Goal: Information Seeking & Learning: Check status

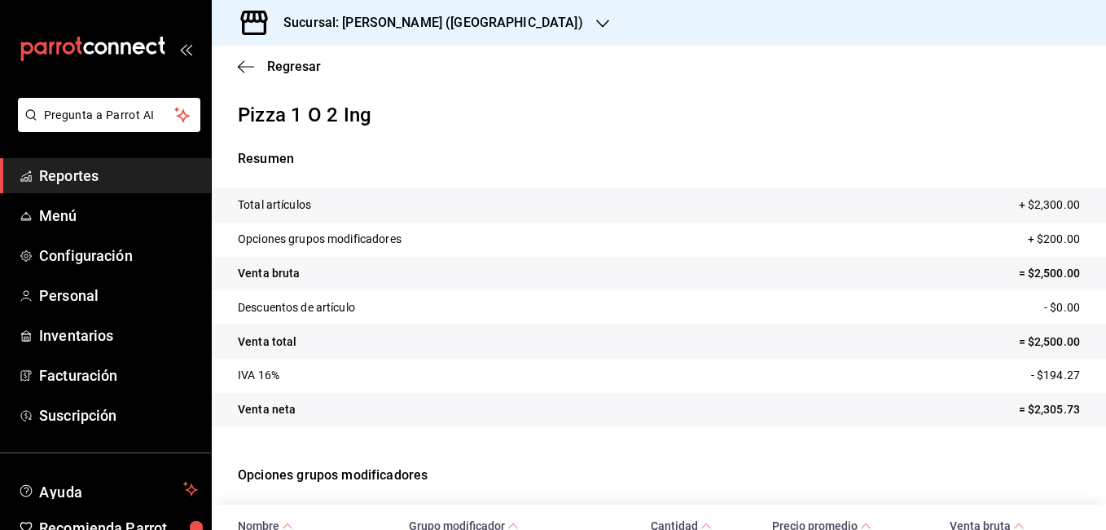
click at [411, 13] on h3 "Sucursal: [PERSON_NAME] ([GEOGRAPHIC_DATA])" at bounding box center [426, 23] width 313 height 20
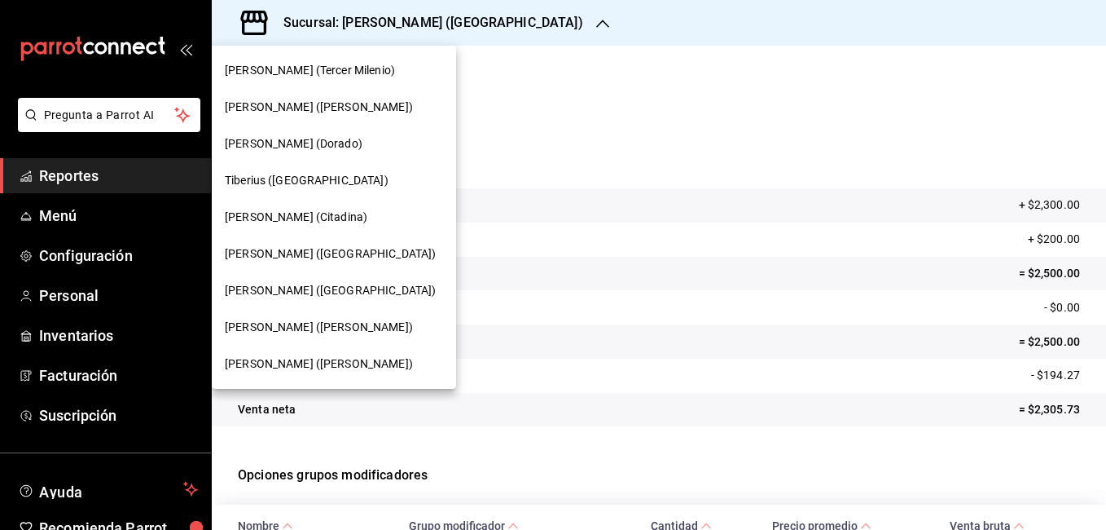
click at [279, 179] on span "Tiberius ([GEOGRAPHIC_DATA])" at bounding box center [307, 180] width 164 height 17
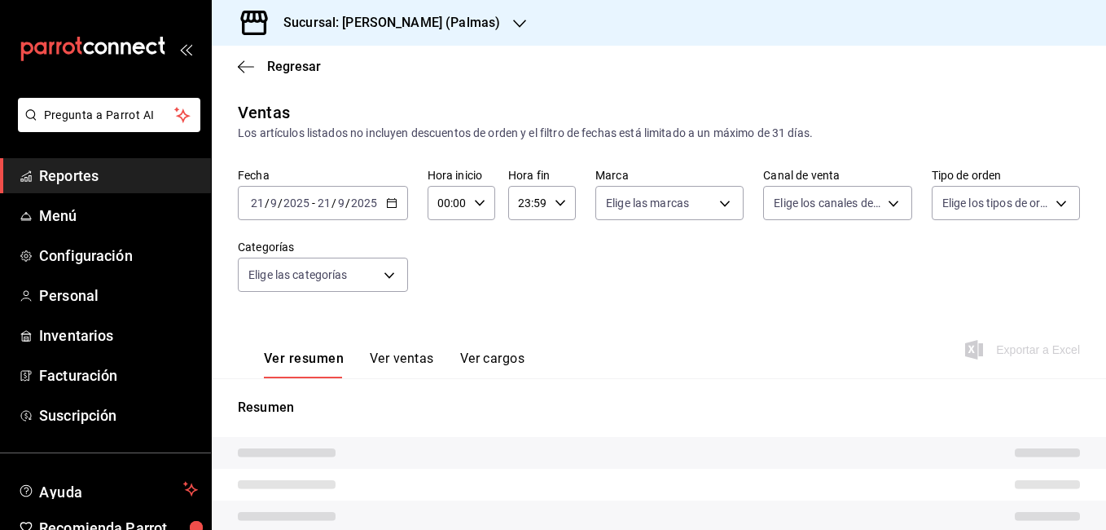
click at [402, 350] on button "Ver ventas" at bounding box center [402, 364] width 64 height 28
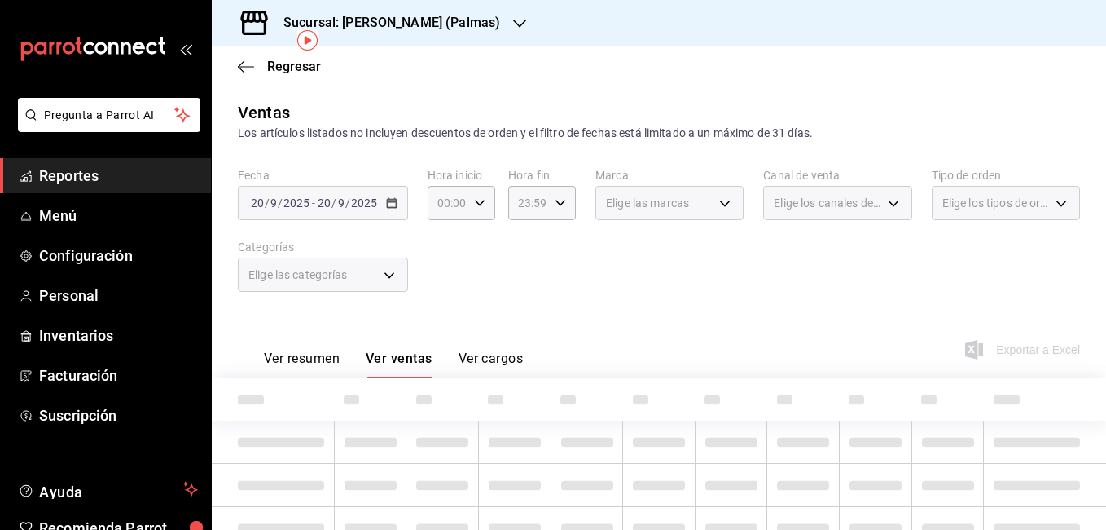
scroll to position [73, 0]
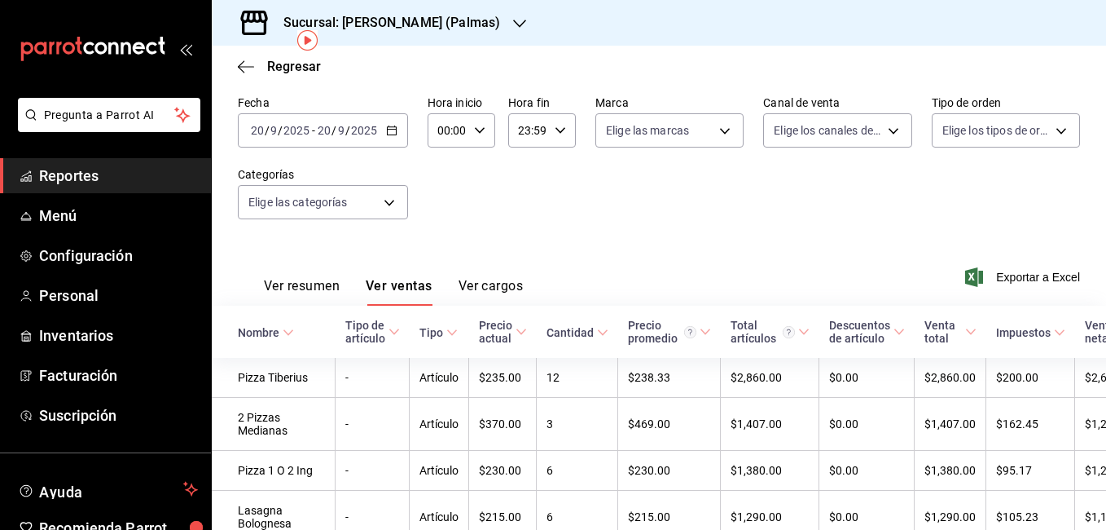
click at [389, 127] on \(Stroke\) "button" at bounding box center [392, 130] width 10 height 9
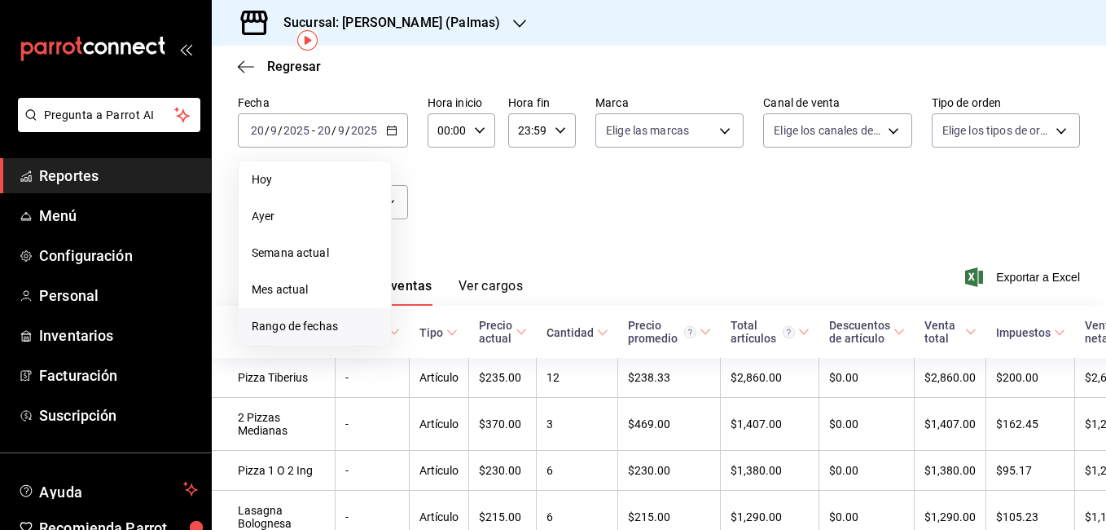
click at [296, 320] on span "Rango de fechas" at bounding box center [315, 326] width 126 height 17
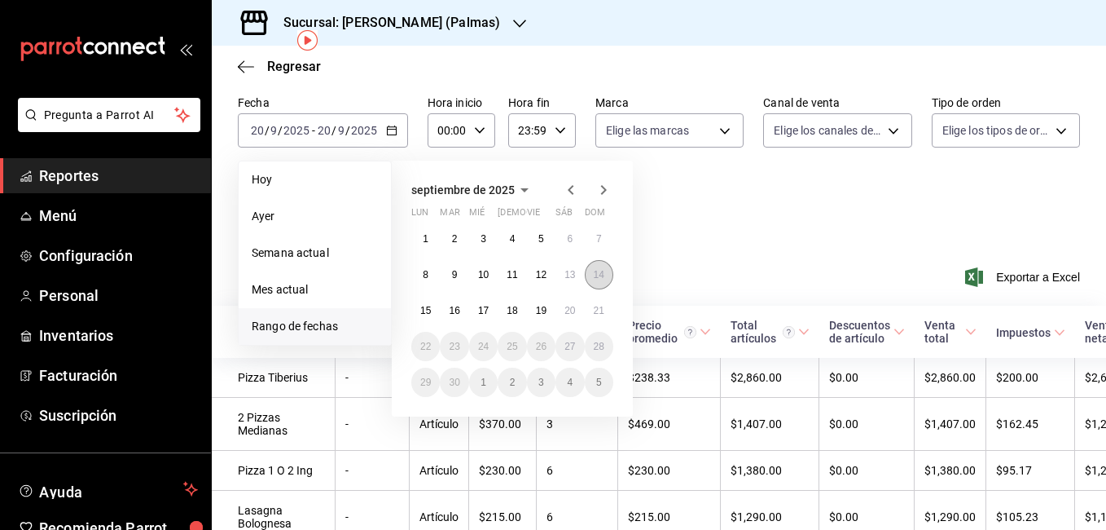
click at [599, 278] on abbr "14" at bounding box center [599, 274] width 11 height 11
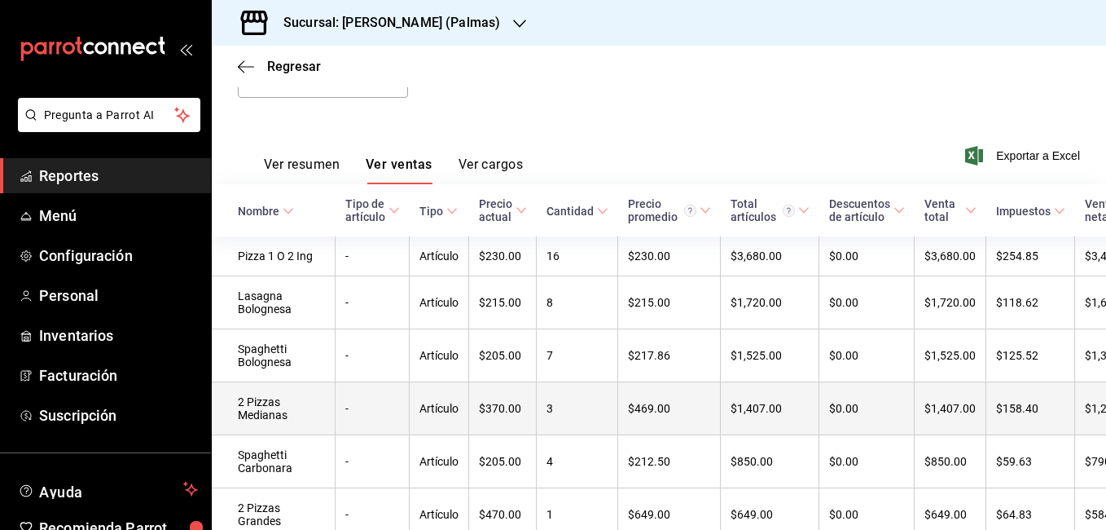
scroll to position [201, 0]
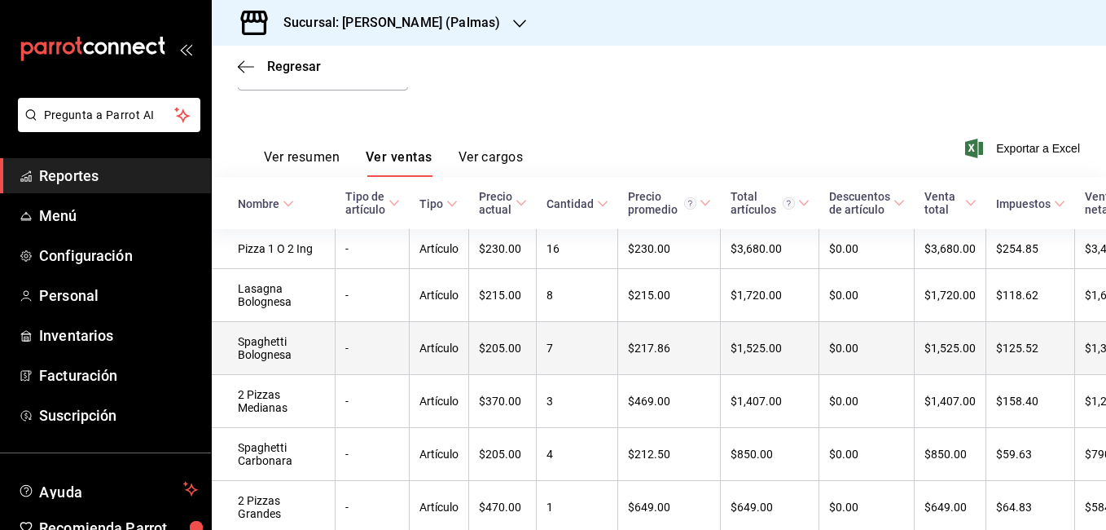
click at [537, 363] on td "7" at bounding box center [577, 348] width 81 height 53
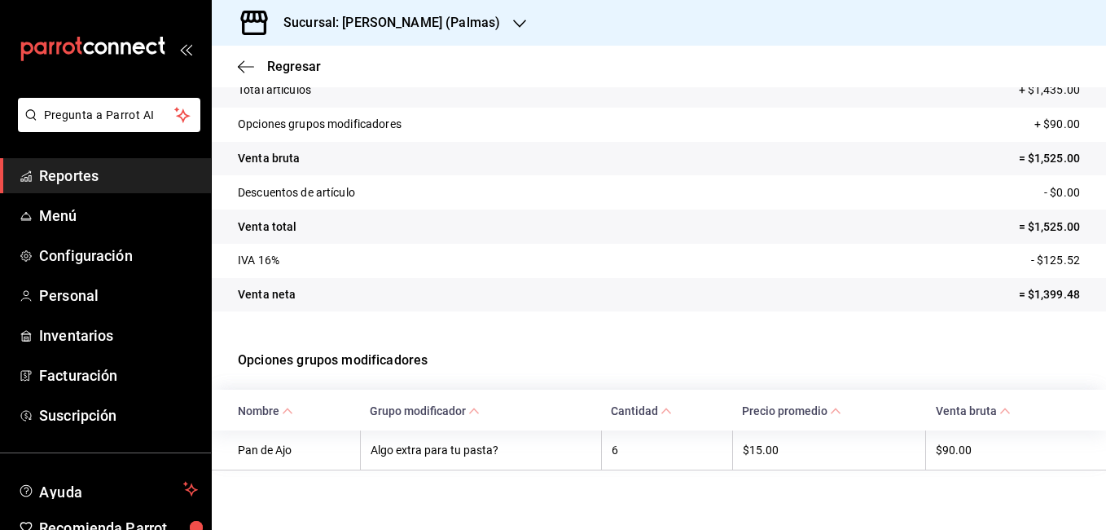
scroll to position [121, 0]
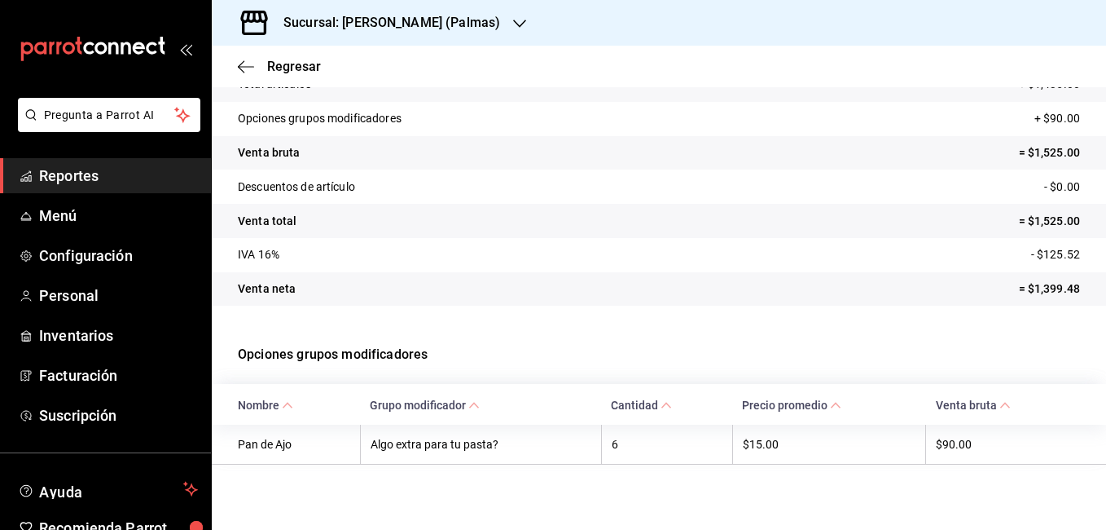
click at [653, 406] on span "Cantidad" at bounding box center [641, 404] width 61 height 13
click at [627, 451] on th "6" at bounding box center [666, 444] width 131 height 40
drag, startPoint x: 596, startPoint y: 444, endPoint x: 386, endPoint y: 442, distance: 210.2
click at [595, 444] on tr "Pan de Ajo Algo extra para tu pasta? 6 $15.00 $90.00" at bounding box center [659, 444] width 895 height 40
click at [386, 442] on th "Algo extra para tu pasta?" at bounding box center [480, 444] width 241 height 40
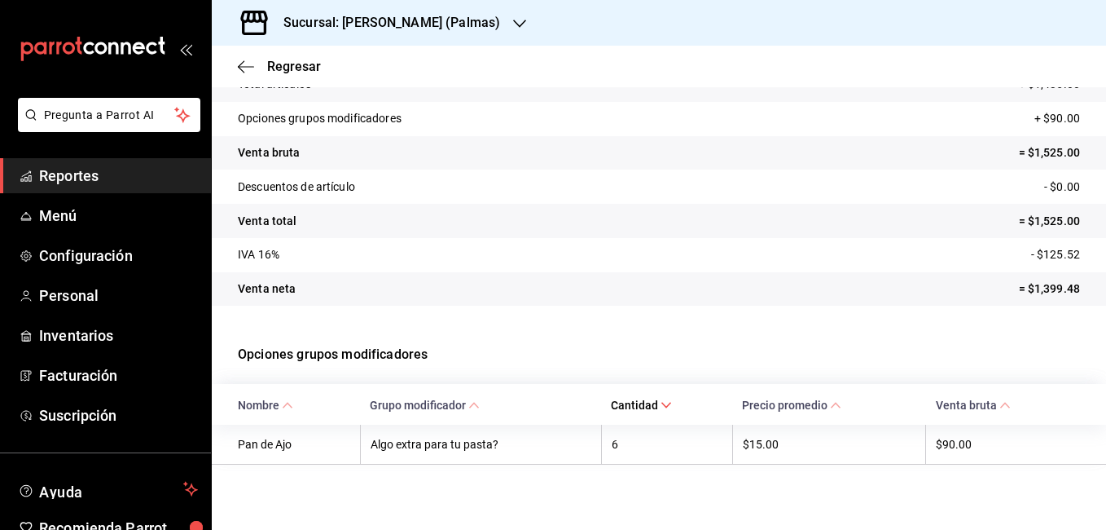
drag, startPoint x: 252, startPoint y: 464, endPoint x: 254, endPoint y: 451, distance: 13.3
click at [253, 457] on table "Nombre Grupo modificador Cantidad Precio promedio Venta bruta Pan de Ajo Algo e…" at bounding box center [659, 424] width 895 height 80
click at [254, 451] on th "Pan de Ajo" at bounding box center [286, 444] width 148 height 40
click at [257, 446] on th "Pan de Ajo" at bounding box center [286, 444] width 148 height 40
click at [243, 71] on icon "button" at bounding box center [241, 66] width 7 height 12
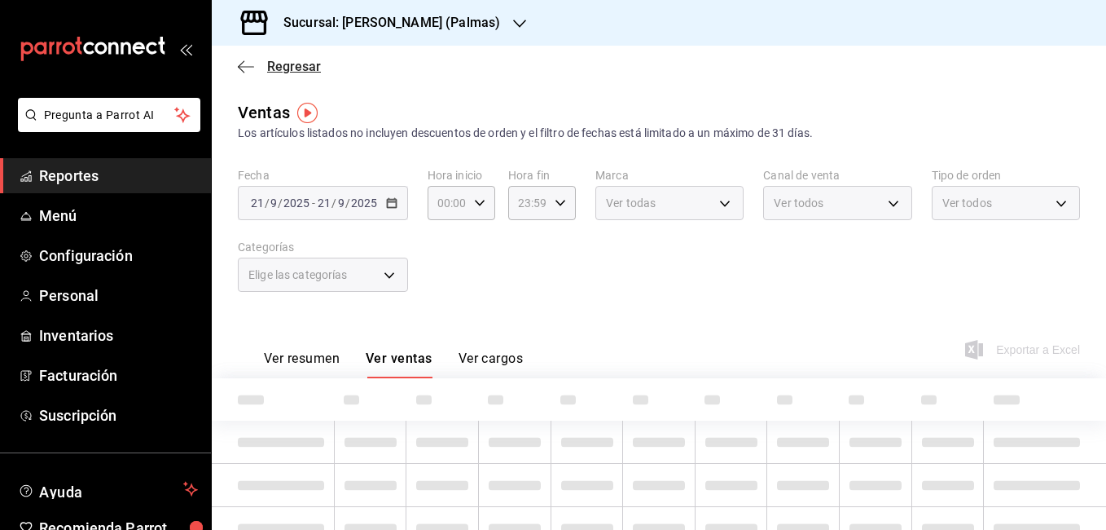
click at [243, 71] on icon "button" at bounding box center [241, 66] width 7 height 12
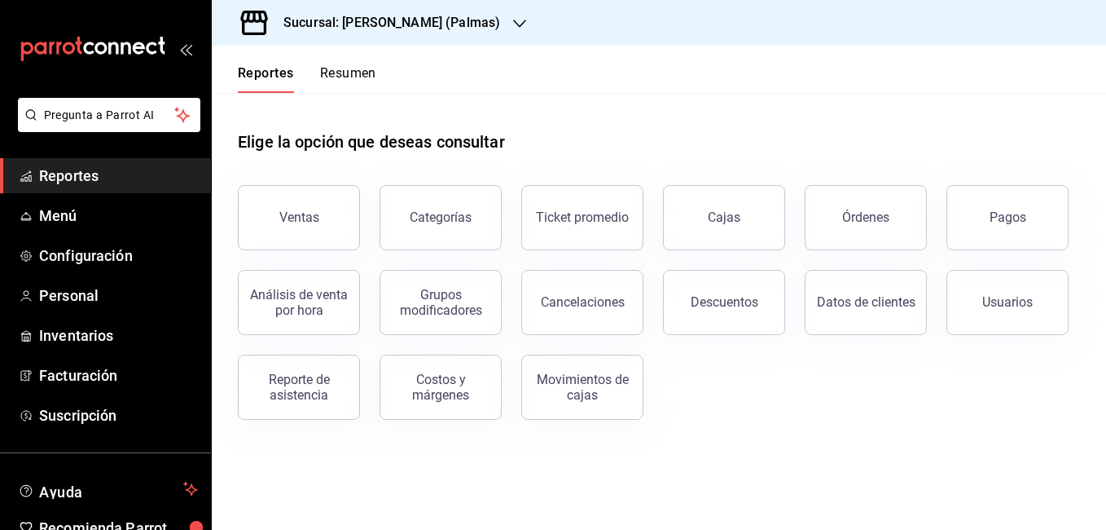
click at [365, 33] on div "Sucursal: [PERSON_NAME] (Palmas)" at bounding box center [379, 23] width 308 height 46
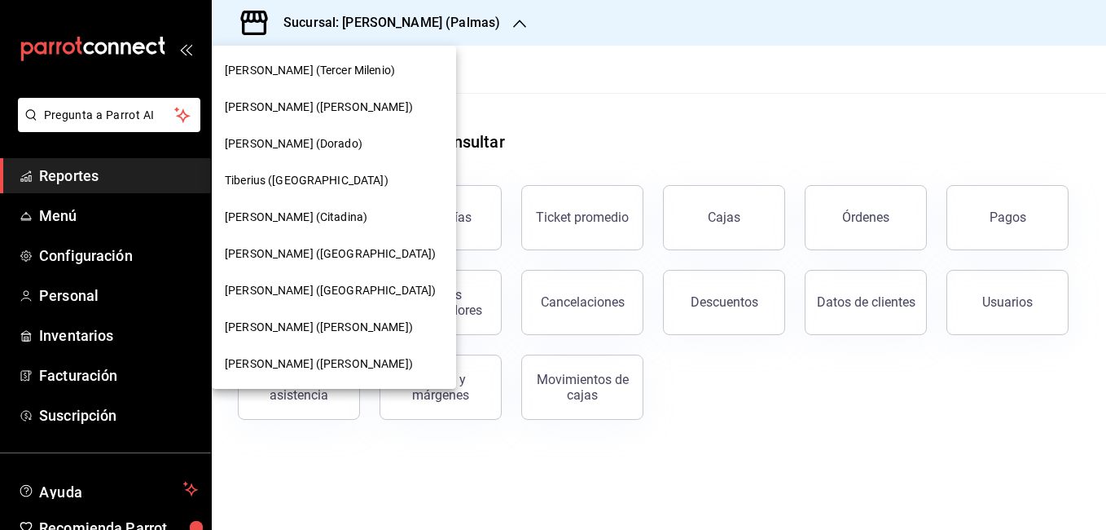
click at [296, 121] on div "[PERSON_NAME] ([PERSON_NAME])" at bounding box center [334, 107] width 244 height 37
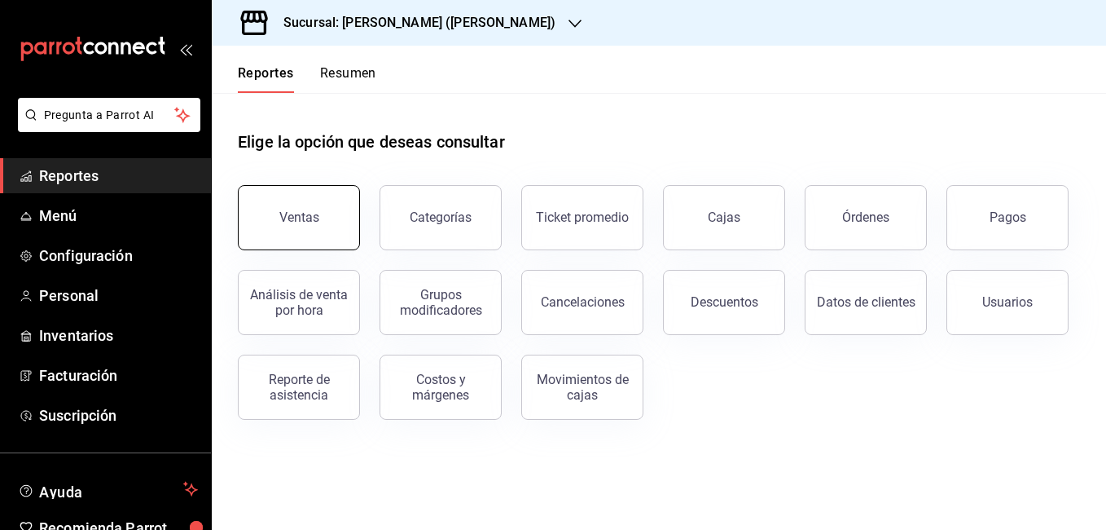
click at [302, 216] on div "Ventas" at bounding box center [299, 216] width 40 height 15
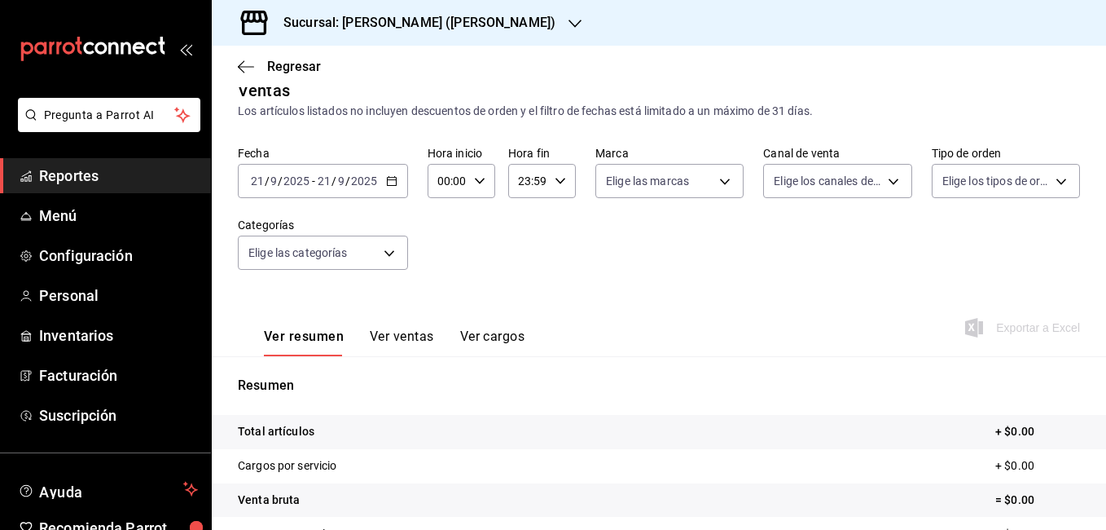
scroll to position [7, 0]
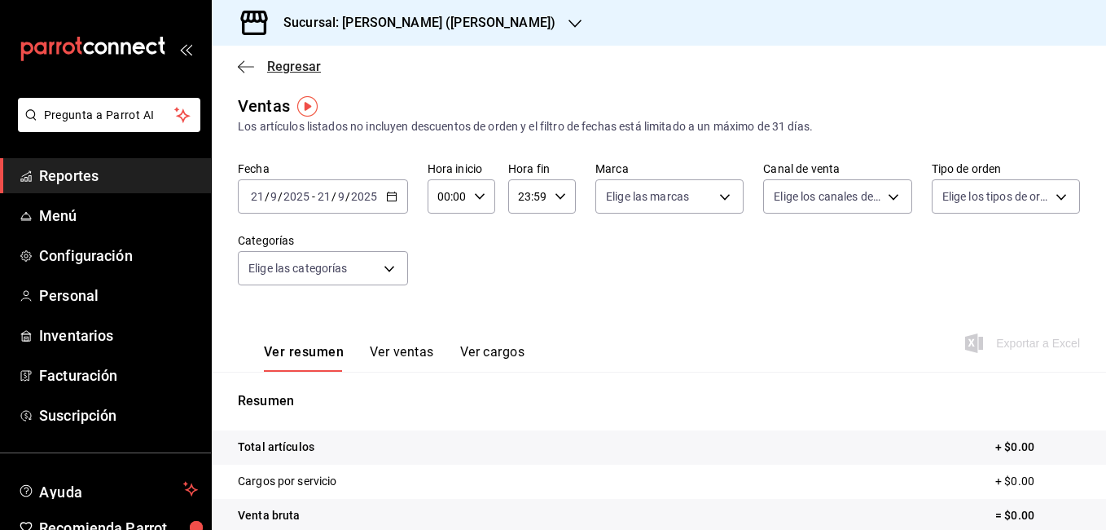
click at [249, 68] on icon "button" at bounding box center [246, 66] width 16 height 15
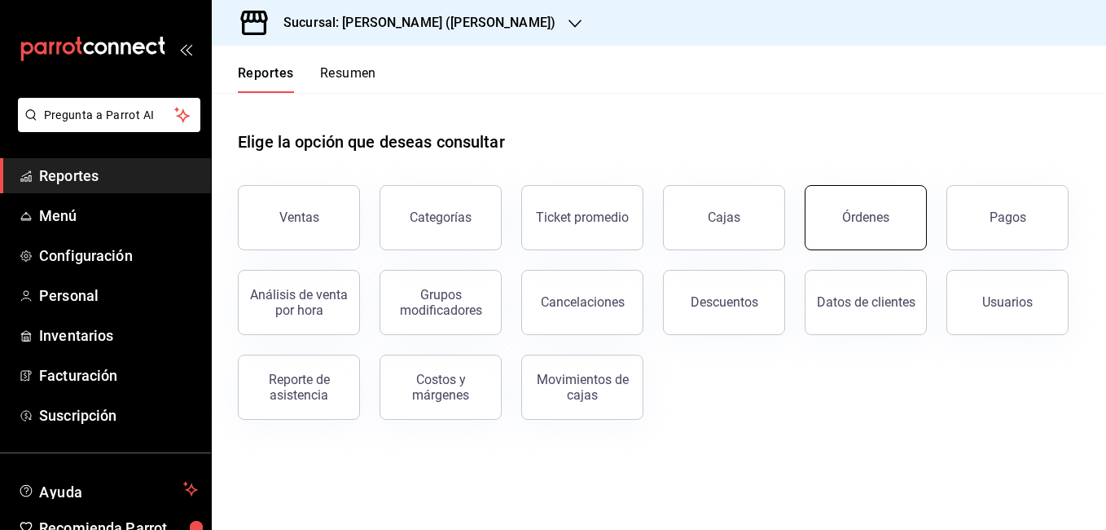
click at [897, 231] on button "Órdenes" at bounding box center [866, 217] width 122 height 65
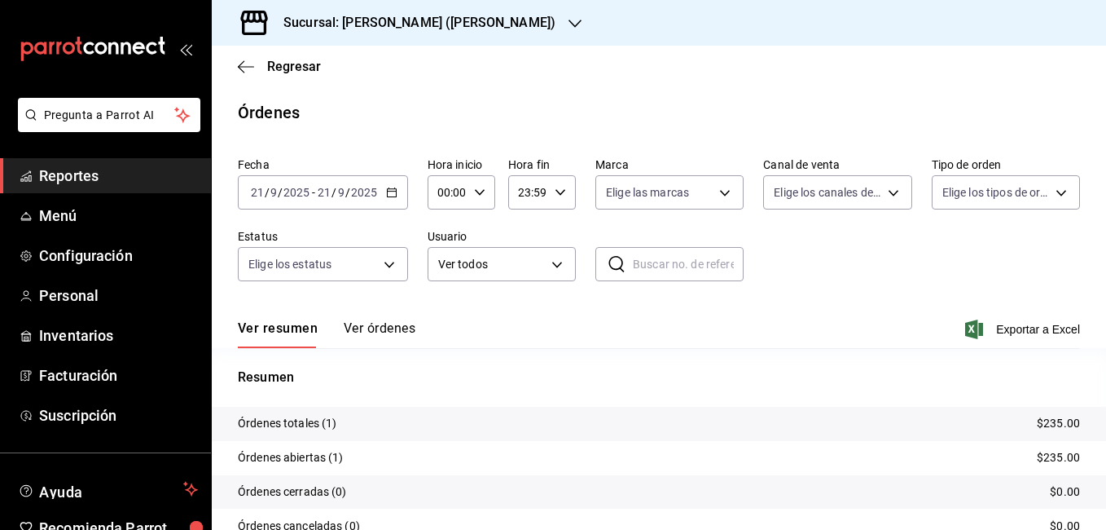
scroll to position [110, 0]
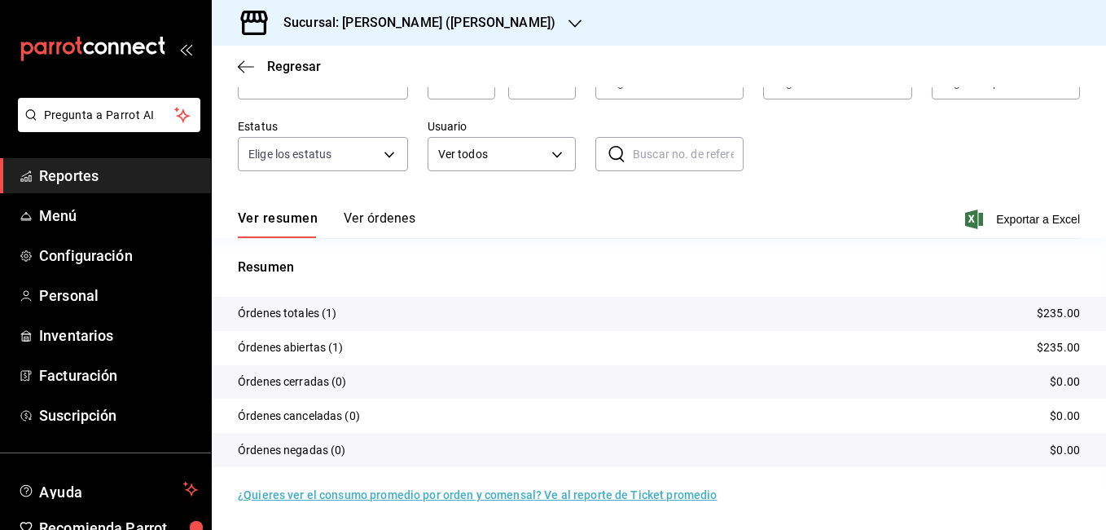
click at [370, 224] on button "Ver órdenes" at bounding box center [380, 224] width 72 height 28
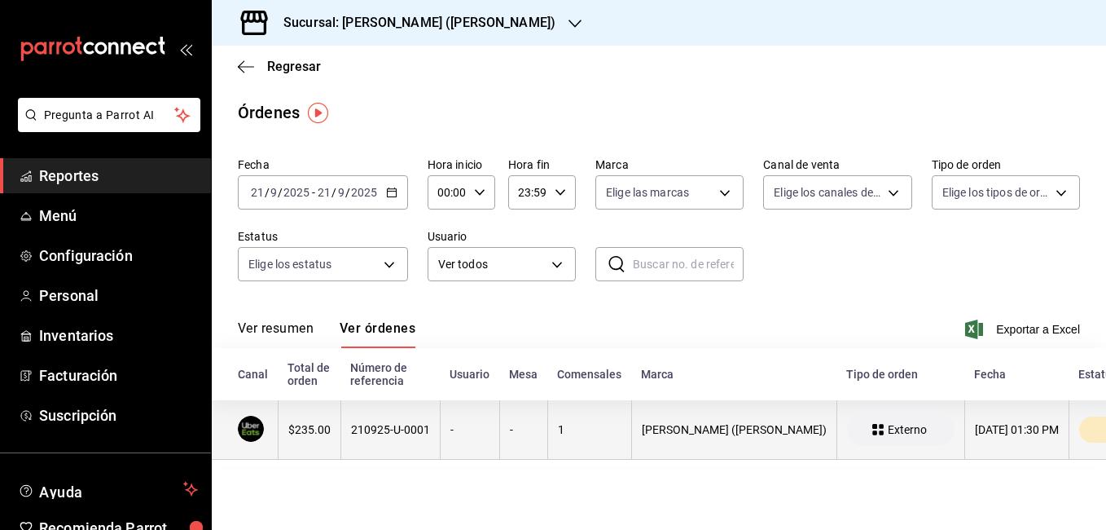
click at [451, 436] on div "-" at bounding box center [470, 429] width 39 height 13
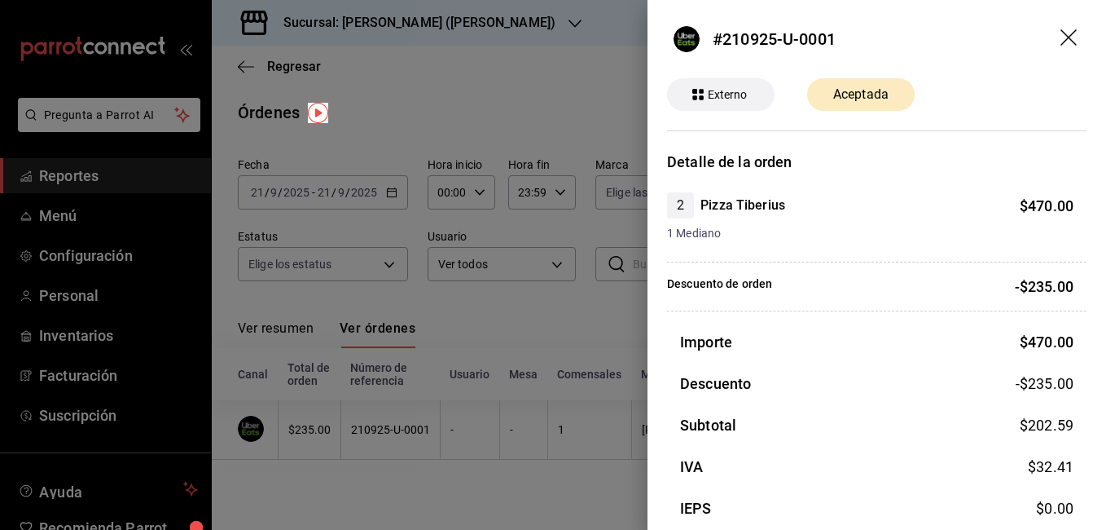
click at [530, 319] on div at bounding box center [553, 265] width 1106 height 530
